Goal: Navigation & Orientation: Find specific page/section

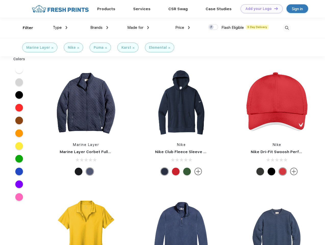
click at [259, 9] on link "Add your Logo Design Tool" at bounding box center [261, 8] width 42 height 9
click at [0, 0] on div "Design Tool" at bounding box center [0, 0] width 0 height 0
click at [273, 8] on link "Add your Logo Design Tool" at bounding box center [261, 8] width 42 height 9
click at [24, 28] on div "Filter" at bounding box center [28, 28] width 10 height 6
click at [60, 28] on span "Type" at bounding box center [57, 27] width 9 height 5
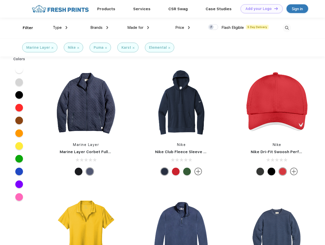
click at [99, 28] on span "Brands" at bounding box center [96, 27] width 12 height 5
click at [138, 28] on span "Made for" at bounding box center [135, 27] width 16 height 5
click at [182, 28] on span "Price" at bounding box center [179, 27] width 9 height 5
click at [213, 27] on div at bounding box center [213, 27] width 10 height 6
click at [211, 27] on input "checkbox" at bounding box center [209, 25] width 3 height 3
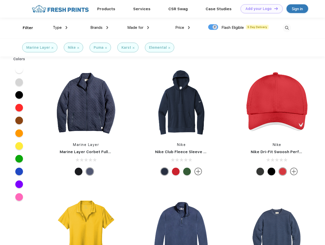
click at [286, 28] on img at bounding box center [286, 28] width 8 height 8
